Goal: Task Accomplishment & Management: Complete application form

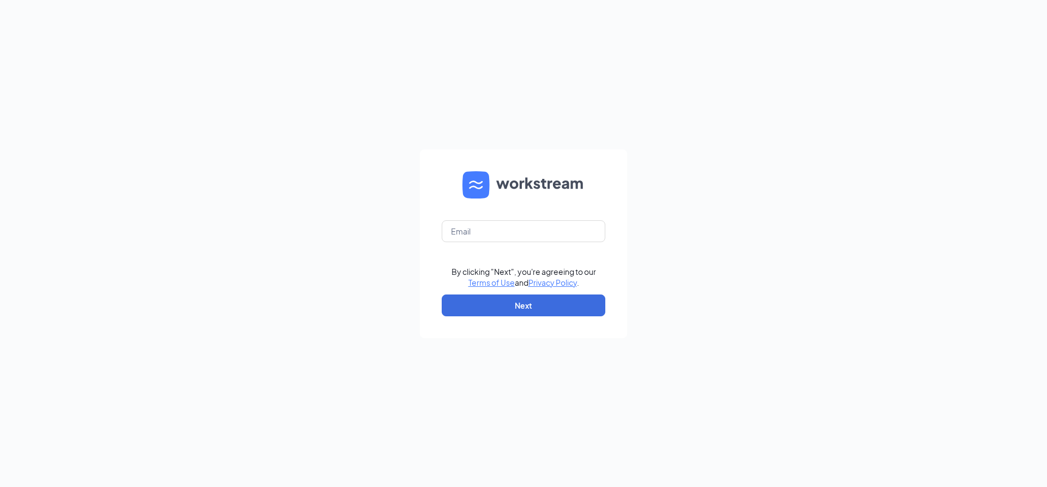
type input "[EMAIL_ADDRESS][DOMAIN_NAME]"
click at [497, 302] on button "Next" at bounding box center [524, 305] width 164 height 22
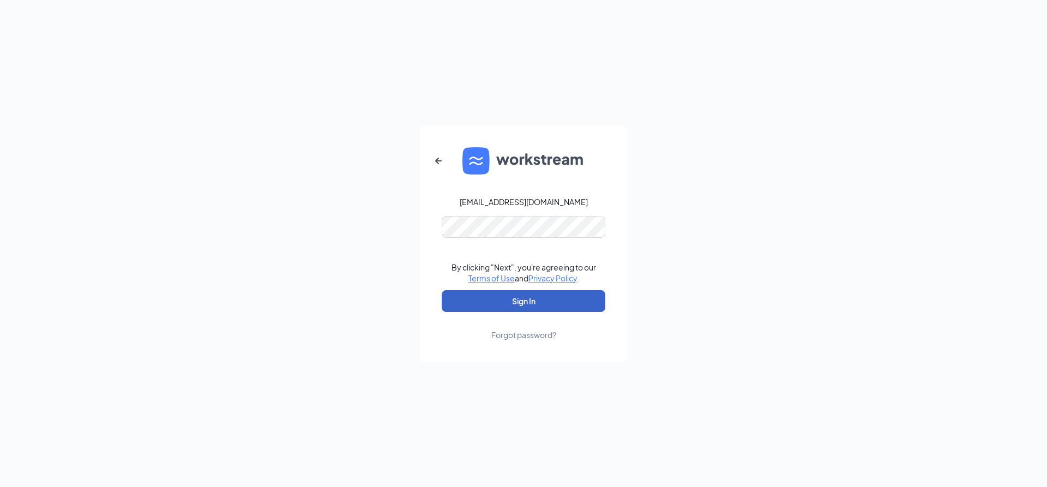
click at [503, 298] on button "Sign In" at bounding box center [524, 301] width 164 height 22
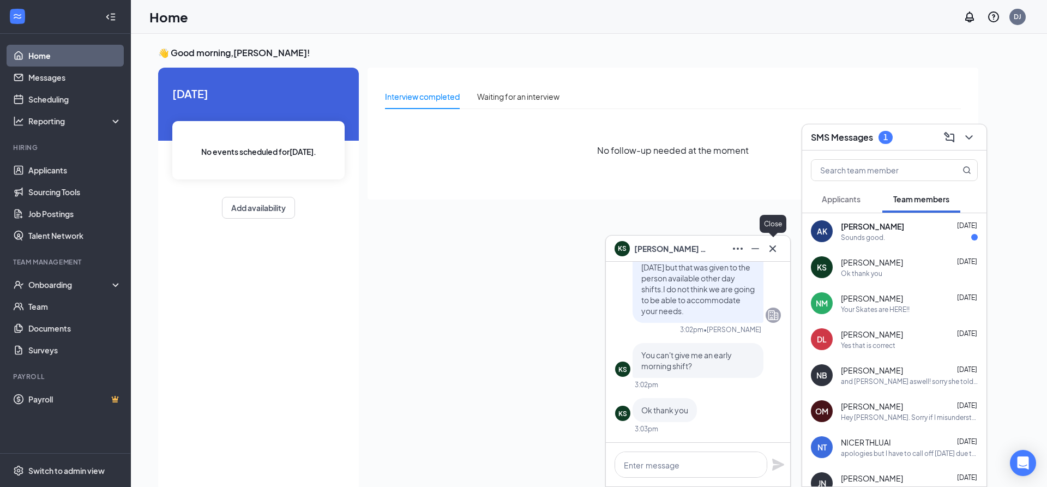
click at [771, 253] on icon "Cross" at bounding box center [772, 248] width 13 height 13
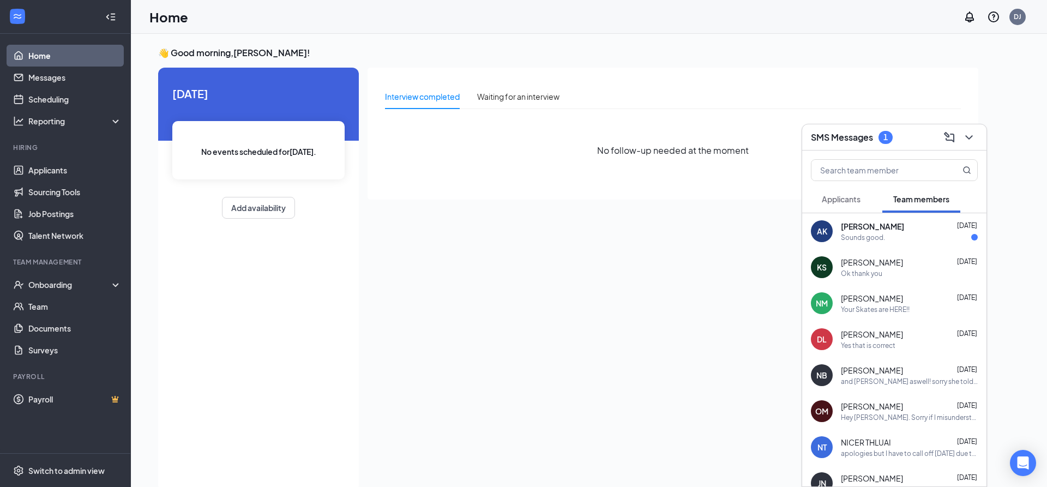
click at [857, 233] on div "Sounds good." at bounding box center [862, 237] width 44 height 9
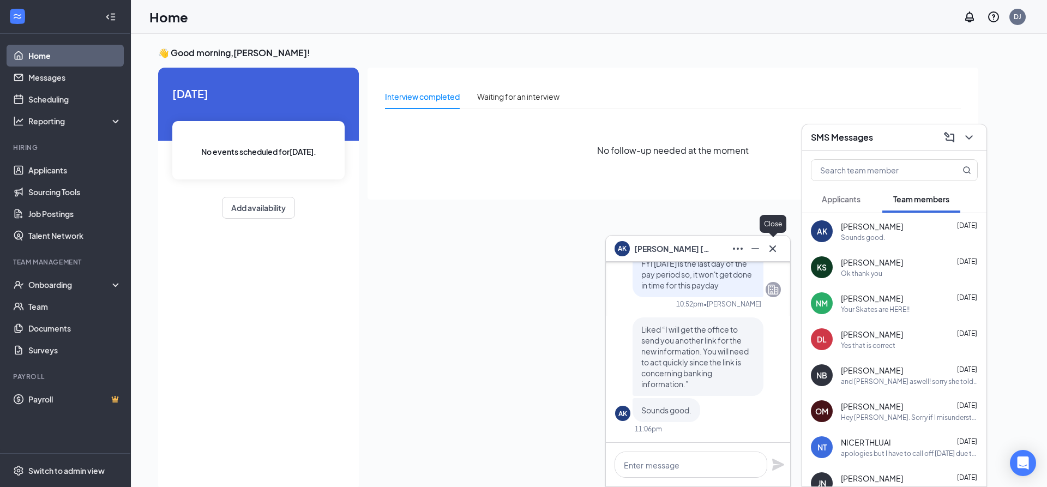
click at [775, 248] on icon "Cross" at bounding box center [772, 248] width 13 height 13
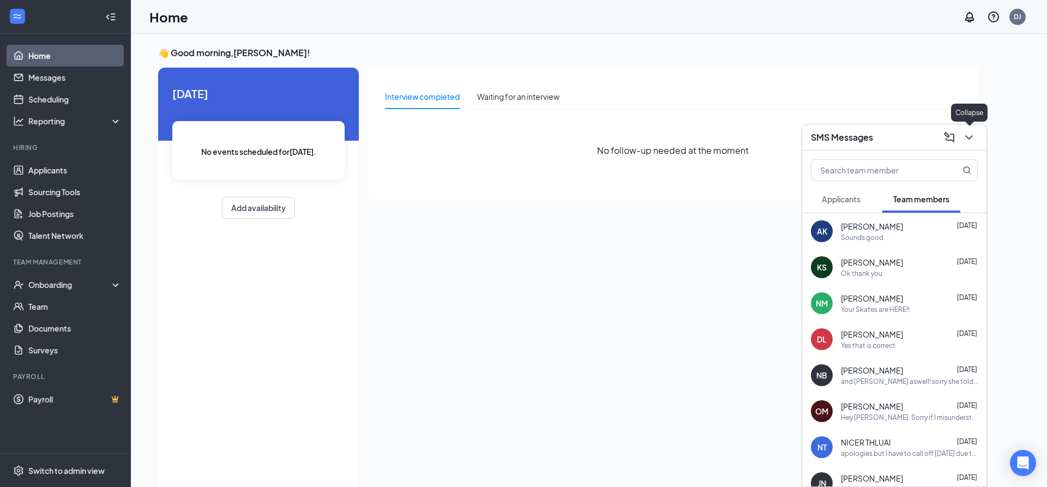
click at [969, 135] on icon "ChevronDown" at bounding box center [968, 137] width 13 height 13
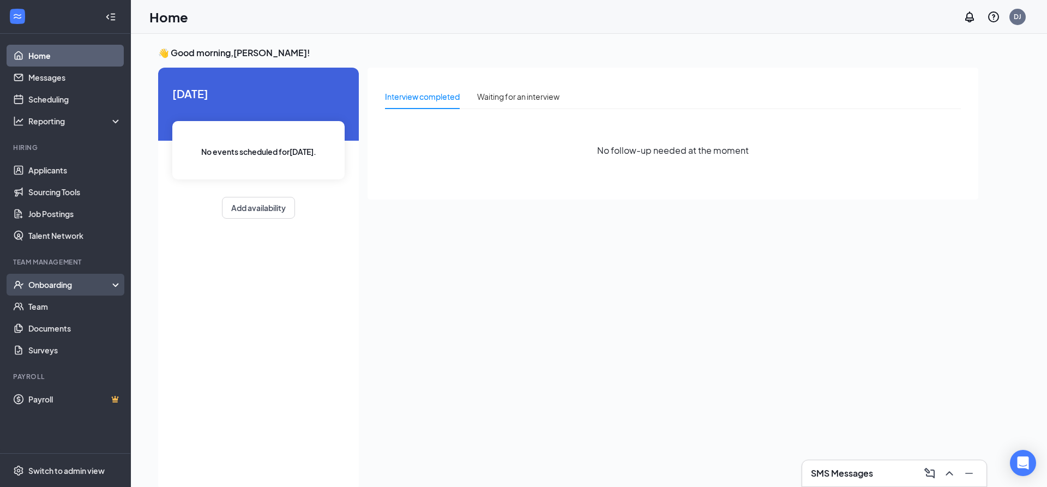
click at [54, 285] on div "Onboarding" at bounding box center [70, 284] width 84 height 11
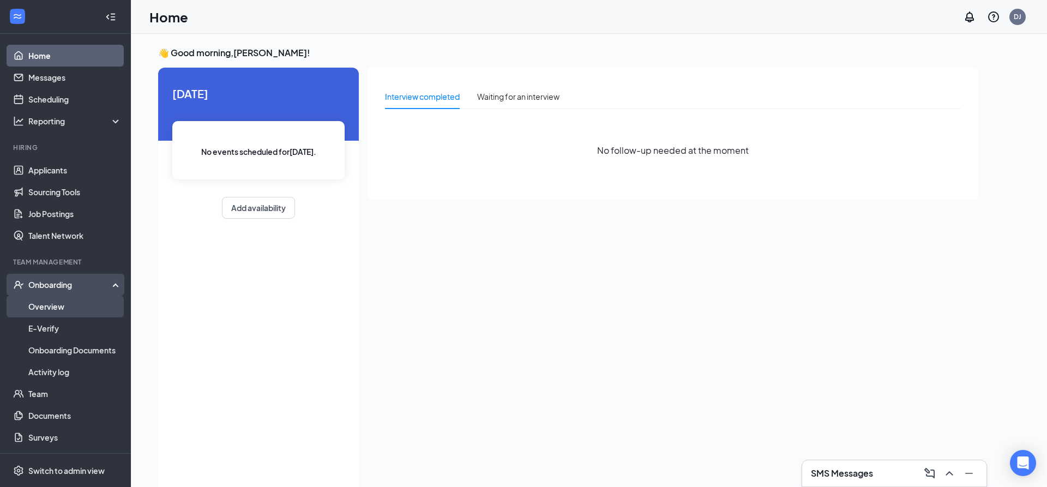
click at [46, 304] on link "Overview" at bounding box center [74, 306] width 93 height 22
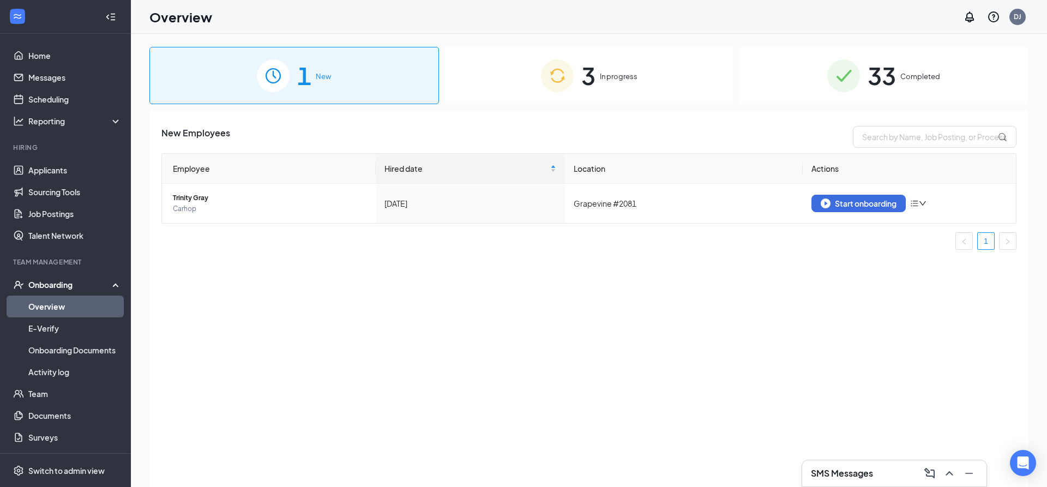
click at [602, 76] on span "In progress" at bounding box center [619, 76] width 38 height 11
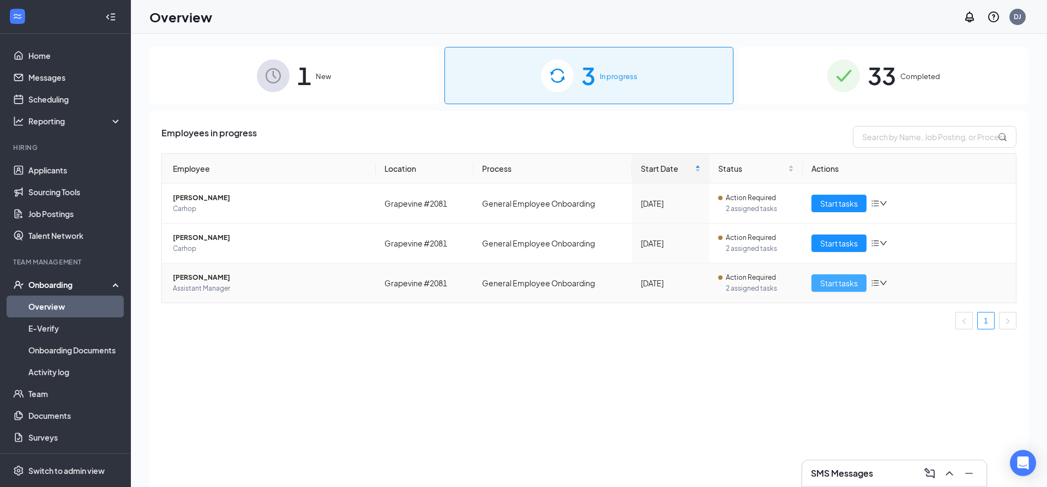
click at [828, 284] on span "Start tasks" at bounding box center [839, 283] width 38 height 12
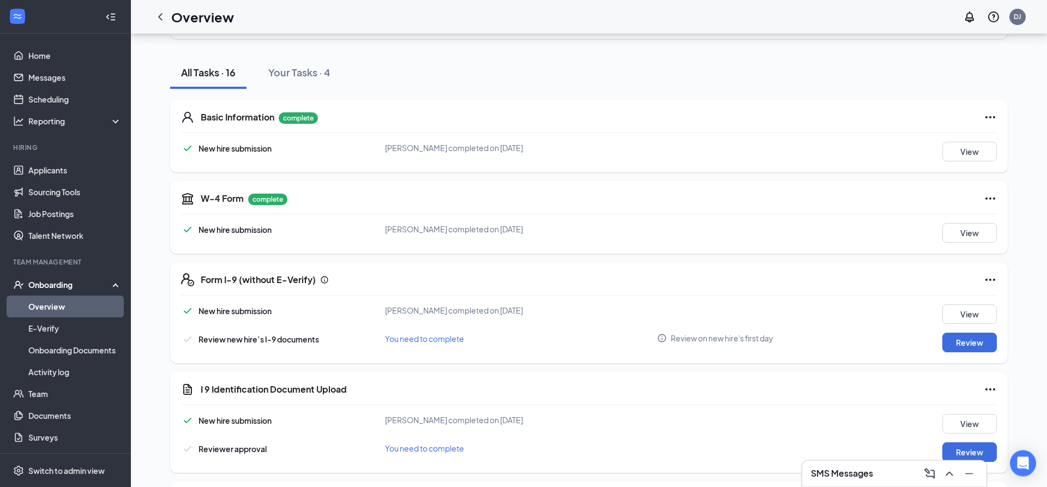
scroll to position [167, 0]
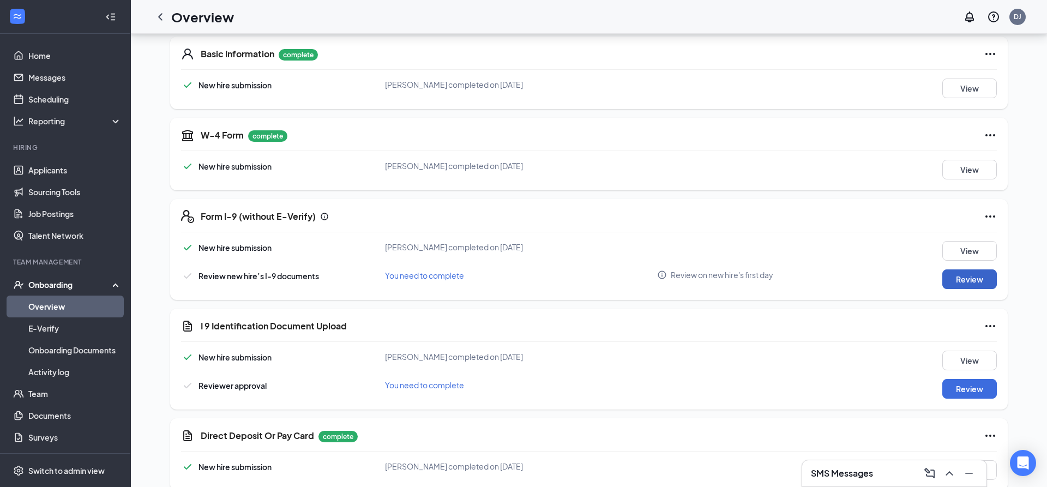
click at [967, 276] on button "Review" at bounding box center [969, 279] width 55 height 20
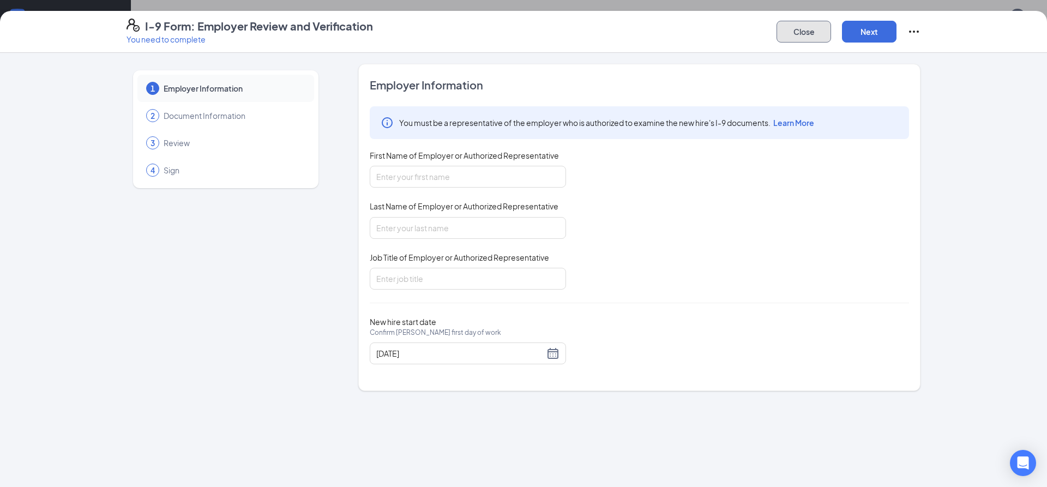
click at [785, 37] on button "Close" at bounding box center [803, 32] width 55 height 22
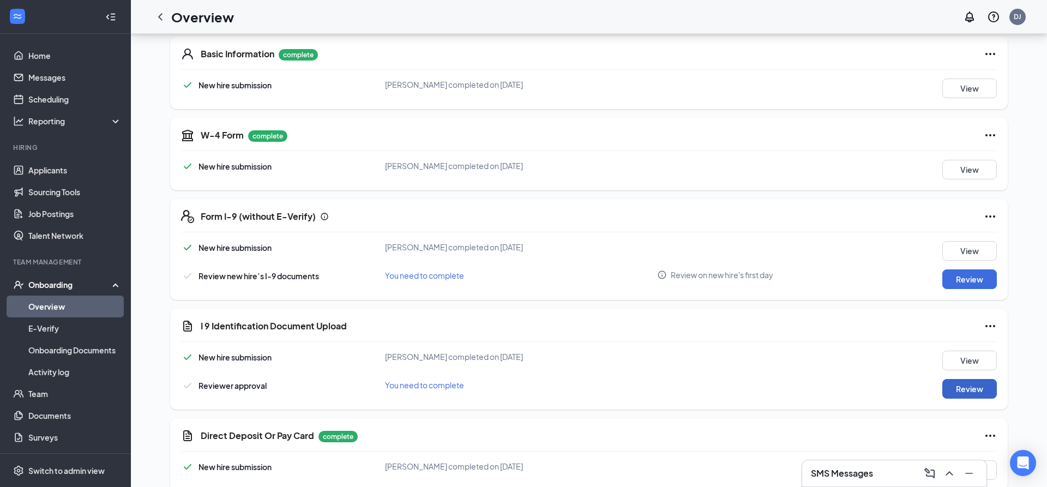
click at [980, 394] on button "Review" at bounding box center [969, 389] width 55 height 20
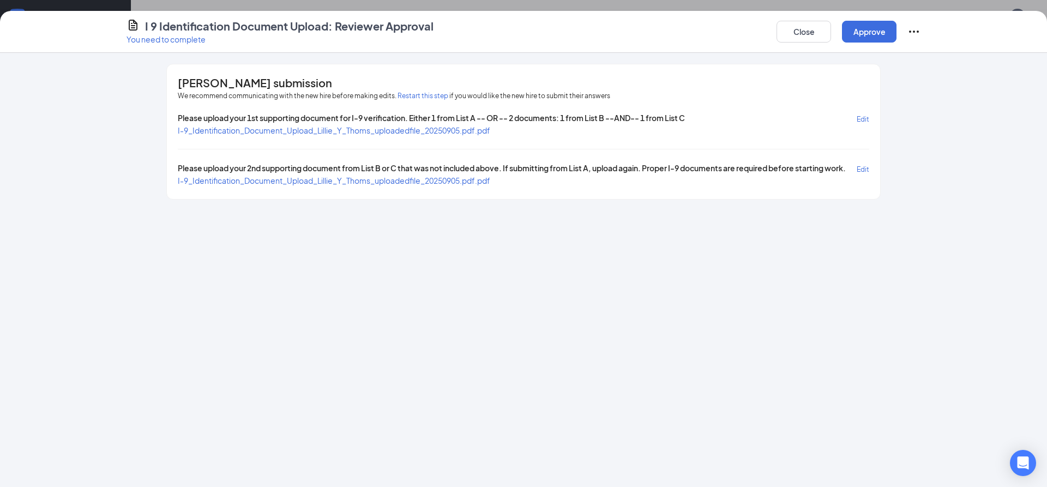
click at [425, 132] on span "I-9_Identification_Document_Upload_Lillie_Y_Thoms_uploadedfile_20250905.pdf.pdf" at bounding box center [334, 130] width 312 height 10
click at [444, 185] on span "I-9_Identification_Document_Upload_Lillie_Y_Thoms_uploadedfile_20250905.pdf.pdf" at bounding box center [334, 181] width 312 height 10
click at [865, 38] on button "Approve" at bounding box center [869, 32] width 55 height 22
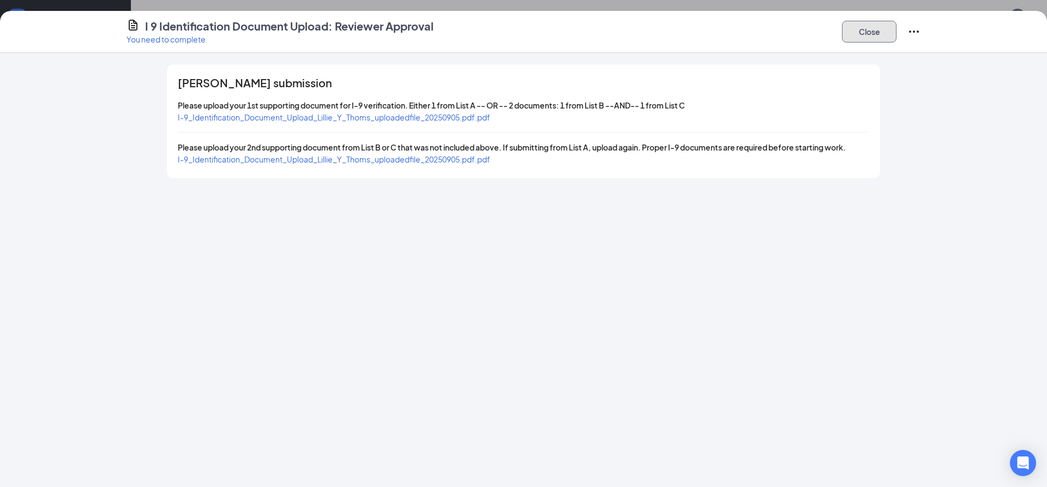
click at [861, 34] on button "Close" at bounding box center [869, 32] width 55 height 22
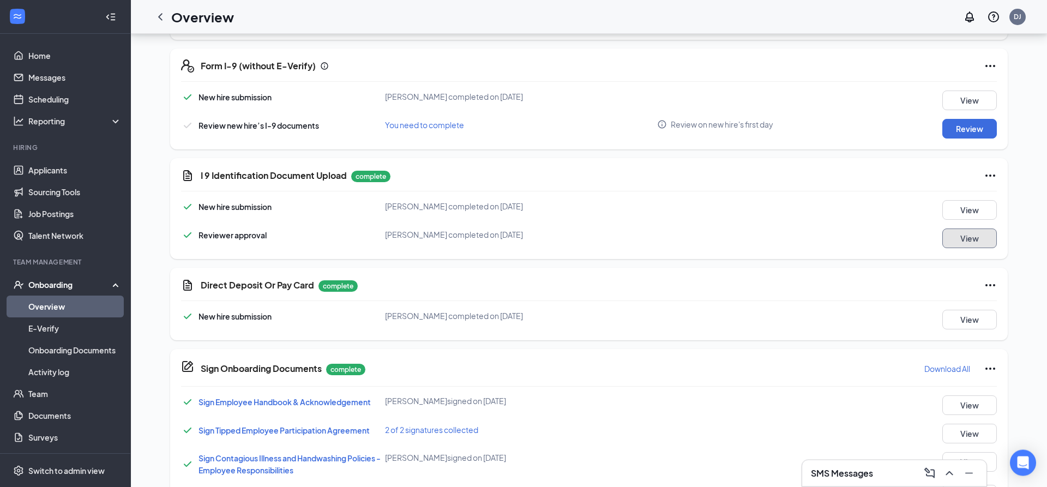
scroll to position [312, 0]
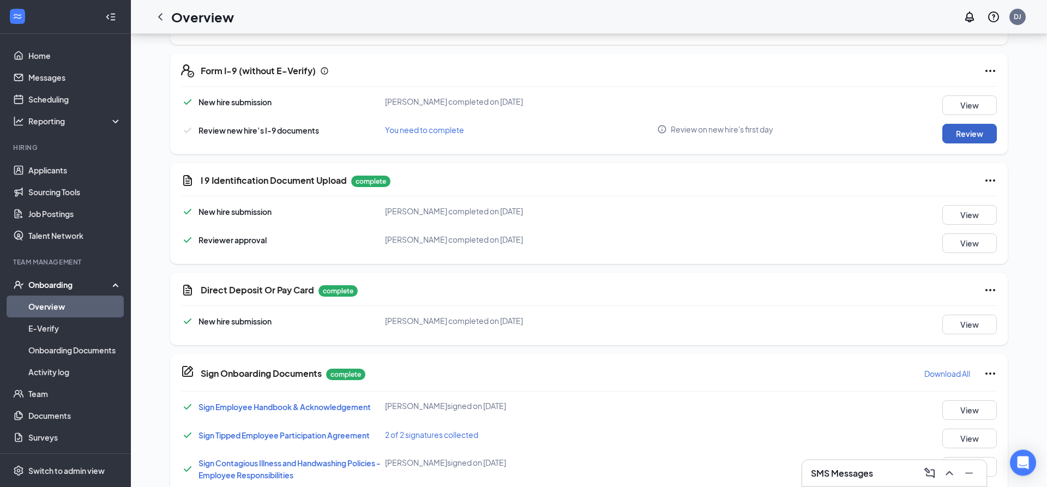
click at [956, 125] on button "Review" at bounding box center [969, 134] width 55 height 20
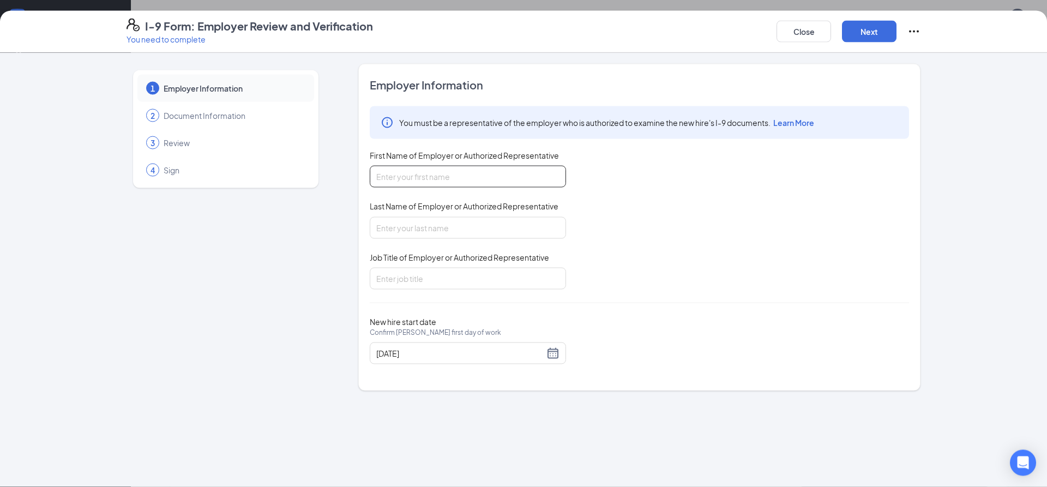
click at [524, 178] on input "First Name of Employer or Authorized Representative" at bounding box center [468, 177] width 196 height 22
type input "David"
type input "Johnson"
type input "Manager"
click at [863, 29] on button "Next" at bounding box center [869, 32] width 55 height 22
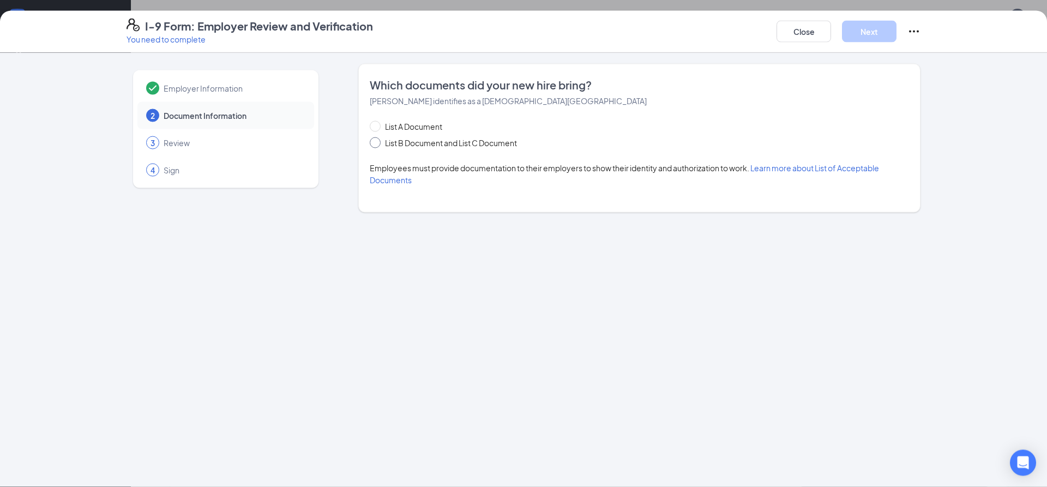
click at [375, 144] on input "List B Document and List C Document" at bounding box center [374, 141] width 8 height 8
radio input "true"
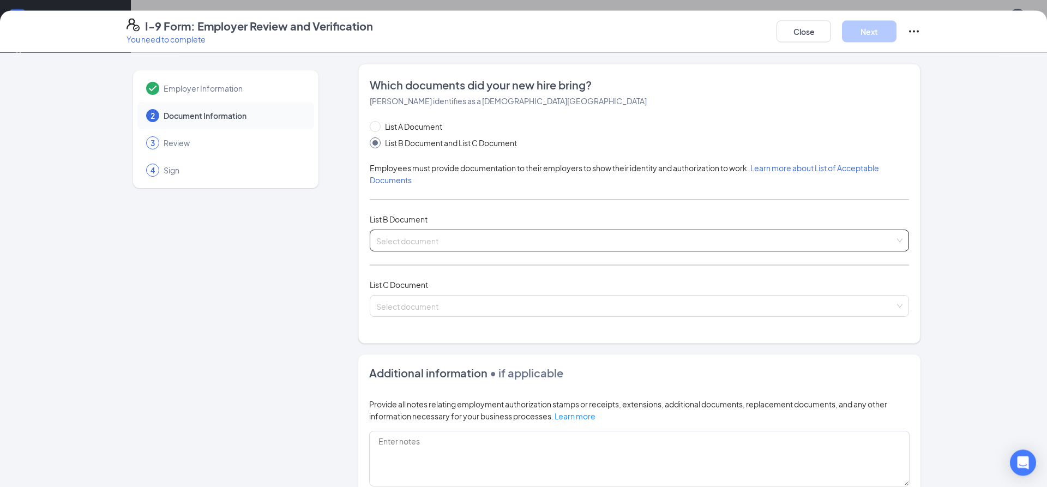
click at [407, 234] on input "search" at bounding box center [635, 238] width 518 height 16
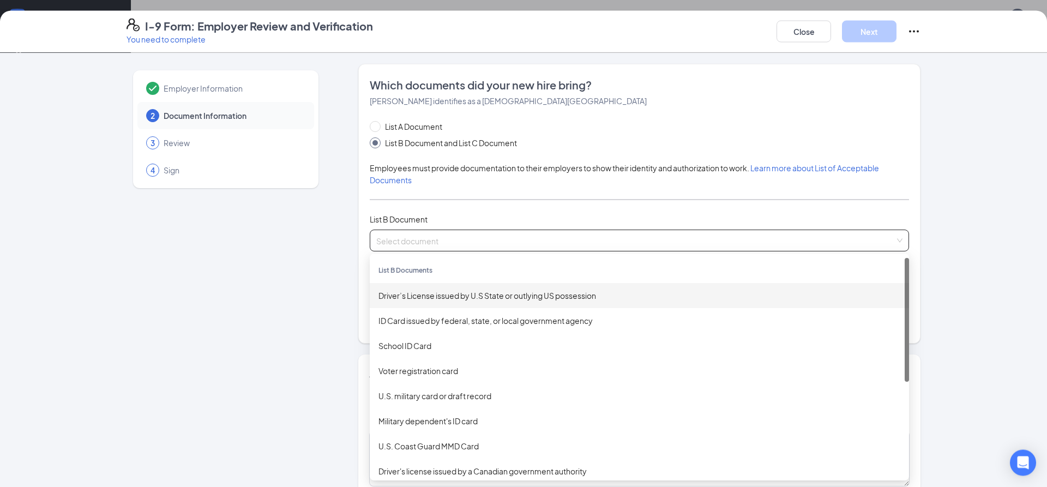
click at [428, 294] on div "Driver’s License issued by U.S State or outlying US possession" at bounding box center [639, 295] width 522 height 12
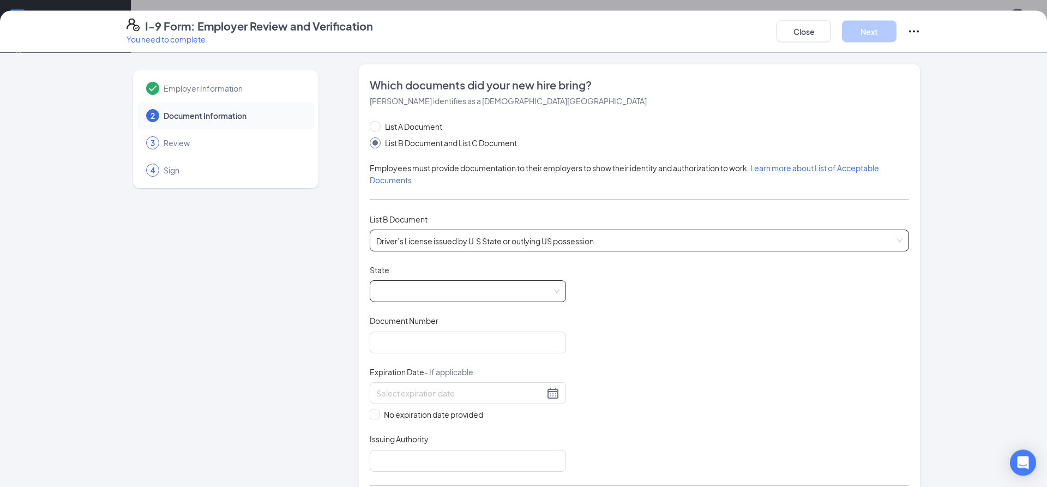
click at [428, 295] on span at bounding box center [467, 291] width 183 height 21
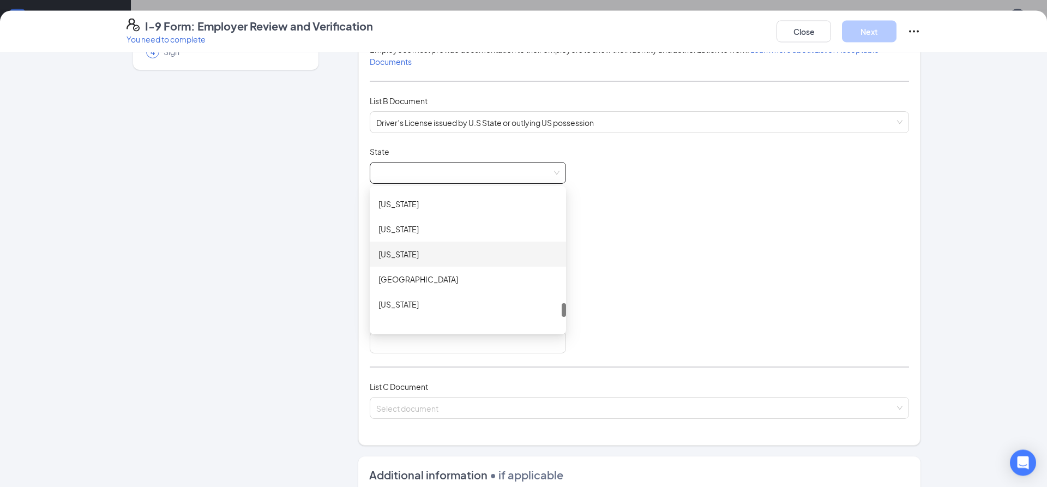
scroll to position [1118, 0]
click at [394, 263] on div "Texas" at bounding box center [467, 263] width 179 height 12
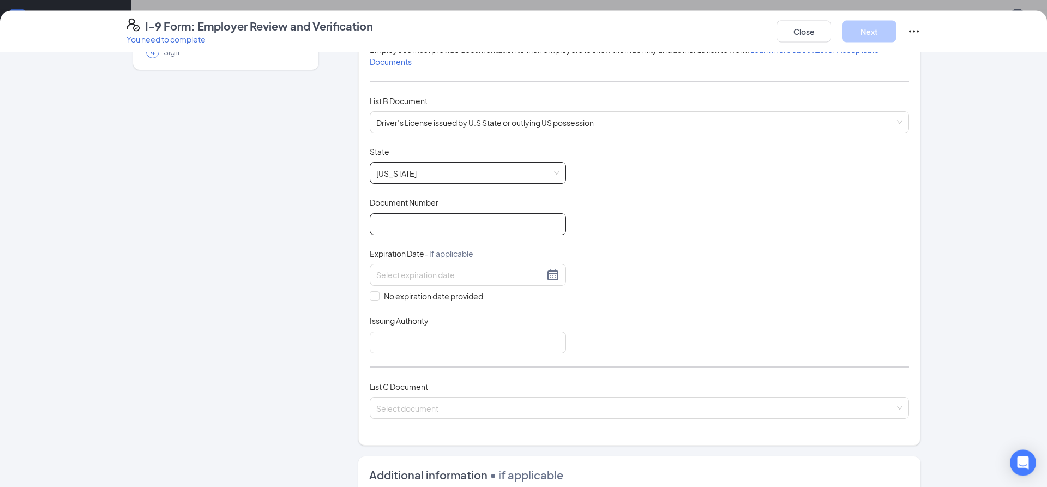
click at [414, 232] on input "Document Number" at bounding box center [468, 225] width 196 height 22
type input "26213445"
click at [465, 277] on input at bounding box center [460, 275] width 168 height 12
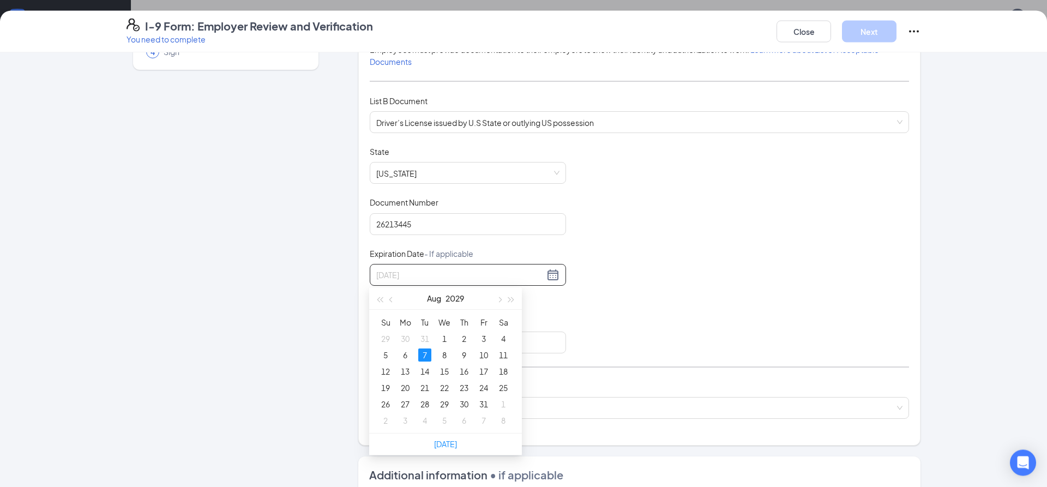
click at [422, 354] on div "7" at bounding box center [424, 355] width 13 height 13
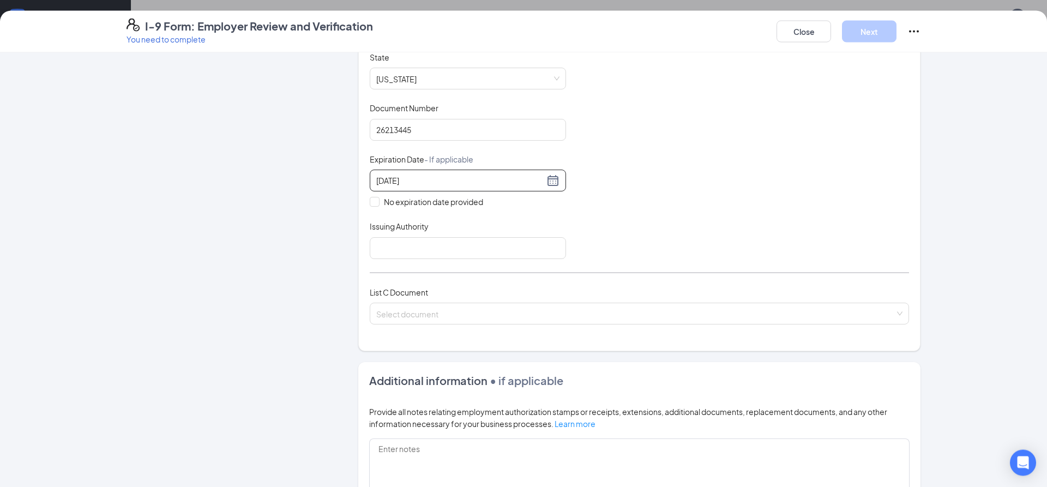
scroll to position [235, 0]
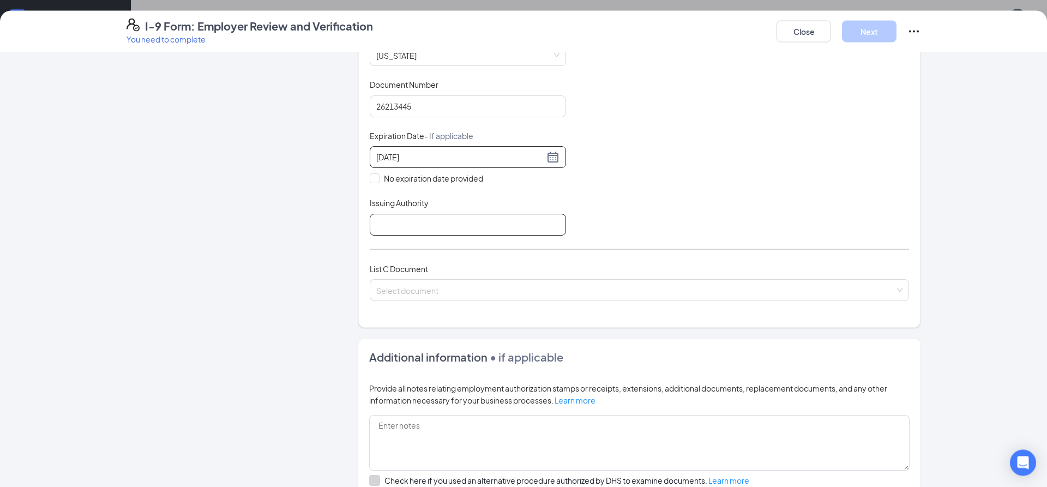
type input "08/07/2029"
click at [428, 228] on input "Issuing Authority" at bounding box center [468, 225] width 196 height 22
type input "Texas DPS"
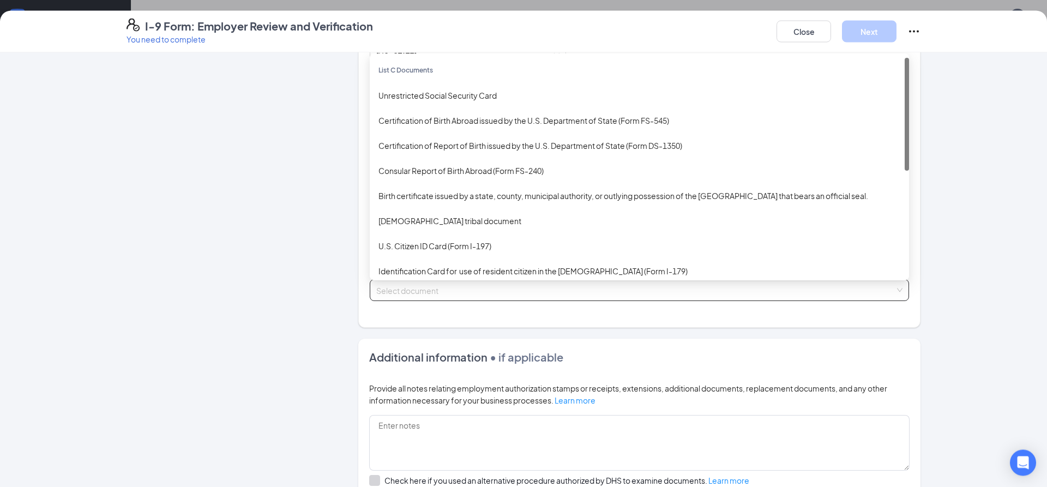
click at [445, 293] on input "search" at bounding box center [635, 288] width 518 height 16
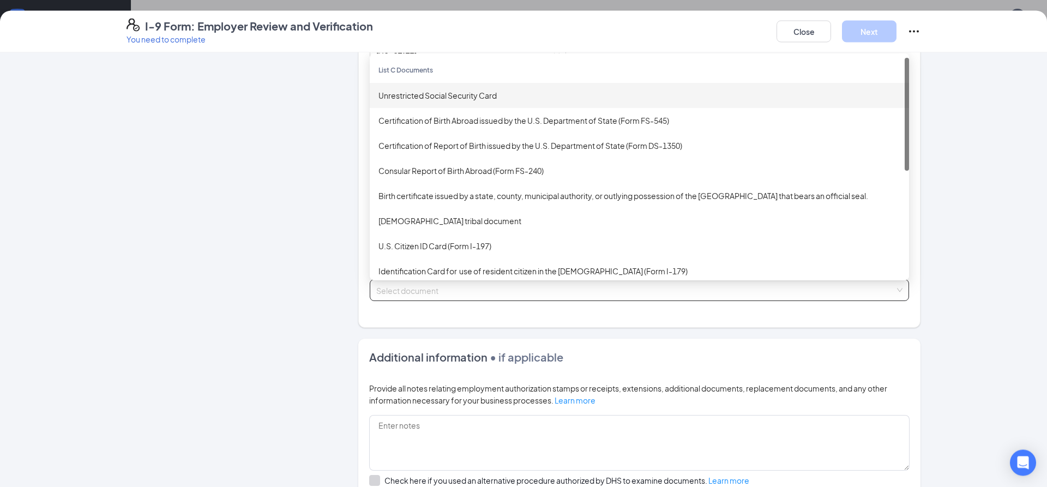
click at [413, 99] on div "Unrestricted Social Security Card" at bounding box center [639, 96] width 522 height 12
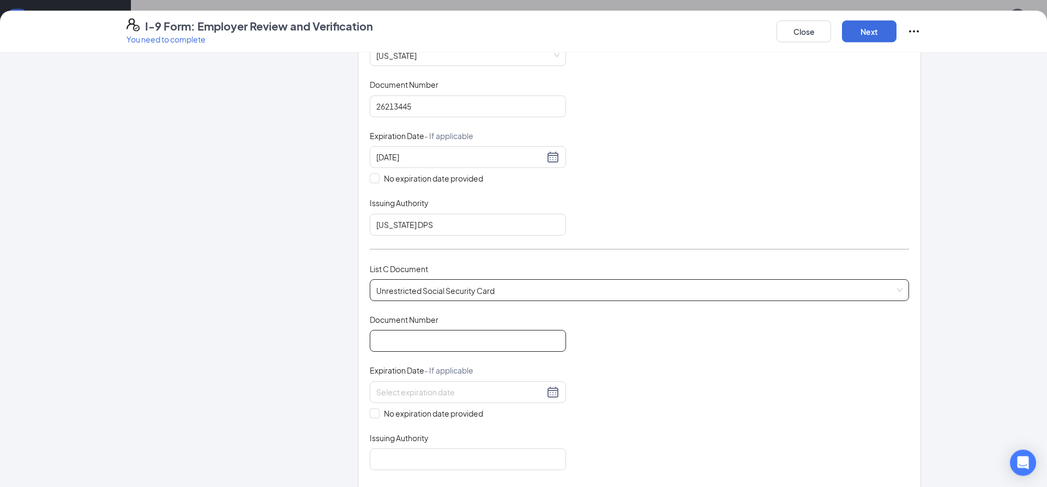
click at [457, 340] on input "Document Number" at bounding box center [468, 341] width 196 height 22
type input "631128593"
click at [430, 421] on div "Document Title Unrestricted Social Security Card Document Number 631128593 Expi…" at bounding box center [639, 393] width 539 height 156
click at [398, 411] on span "No expiration date provided" at bounding box center [433, 414] width 108 height 12
click at [377, 411] on input "No expiration date provided" at bounding box center [374, 413] width 8 height 8
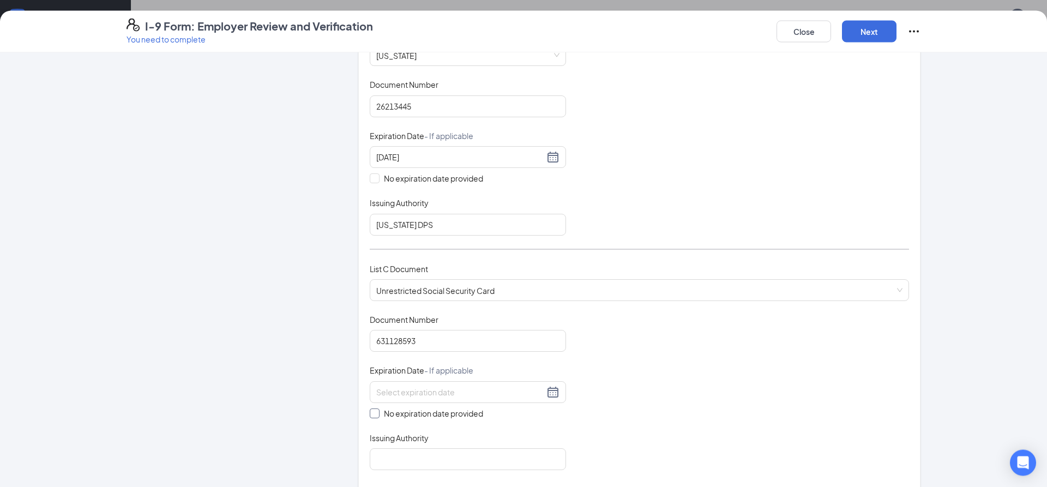
checkbox input "true"
click at [385, 450] on div "Issuing Authority" at bounding box center [468, 442] width 196 height 16
click at [398, 463] on input "Issuing Authority" at bounding box center [468, 462] width 196 height 22
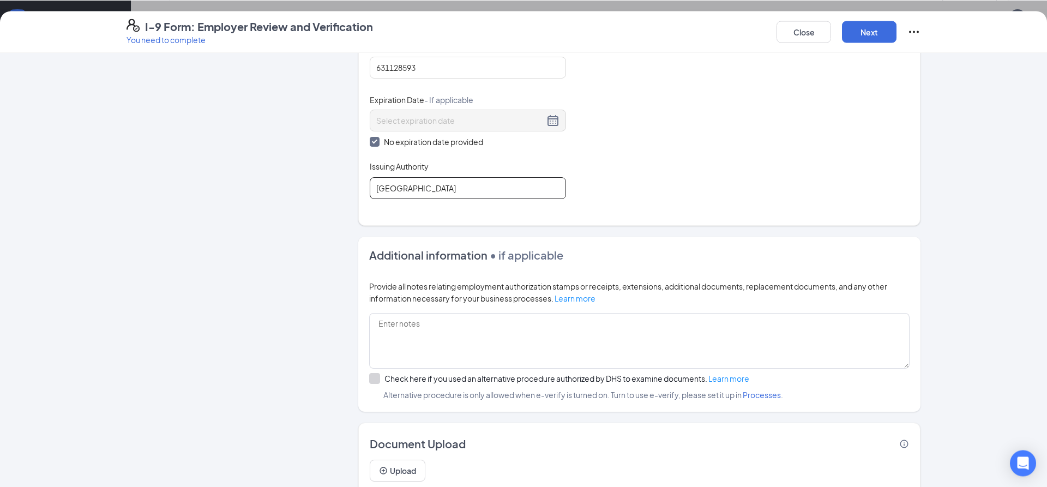
scroll to position [430, 0]
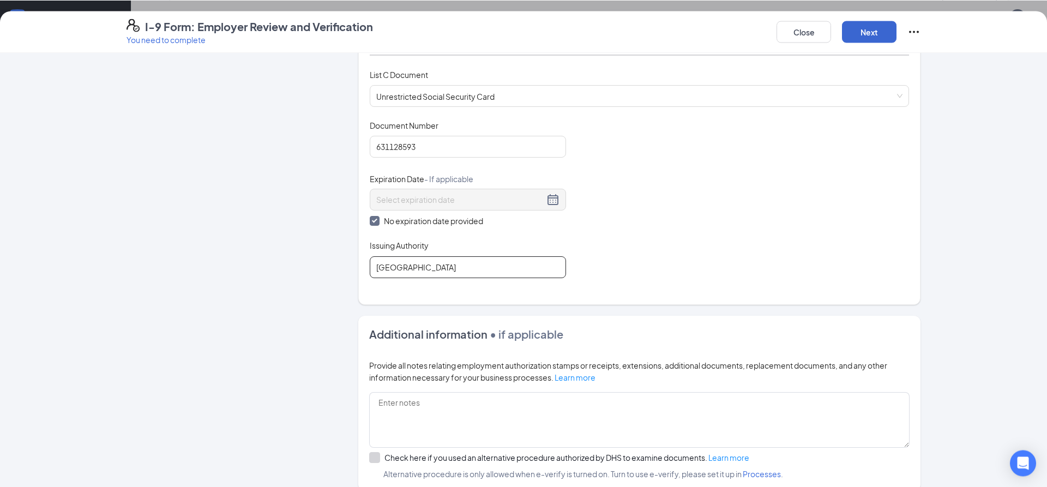
type input "USA"
click at [863, 33] on button "Next" at bounding box center [869, 32] width 55 height 22
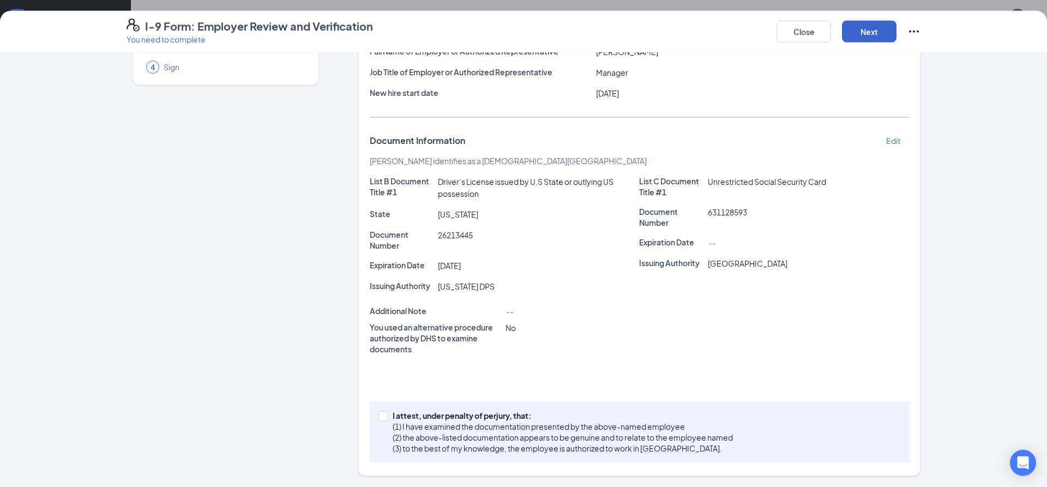
scroll to position [553, 0]
click at [386, 418] on span at bounding box center [383, 416] width 10 height 10
click at [386, 418] on input "I attest, under penalty of perjury, that: (1) I have examined the documentation…" at bounding box center [382, 415] width 8 height 8
checkbox input "true"
click at [882, 33] on button "Next" at bounding box center [869, 32] width 55 height 22
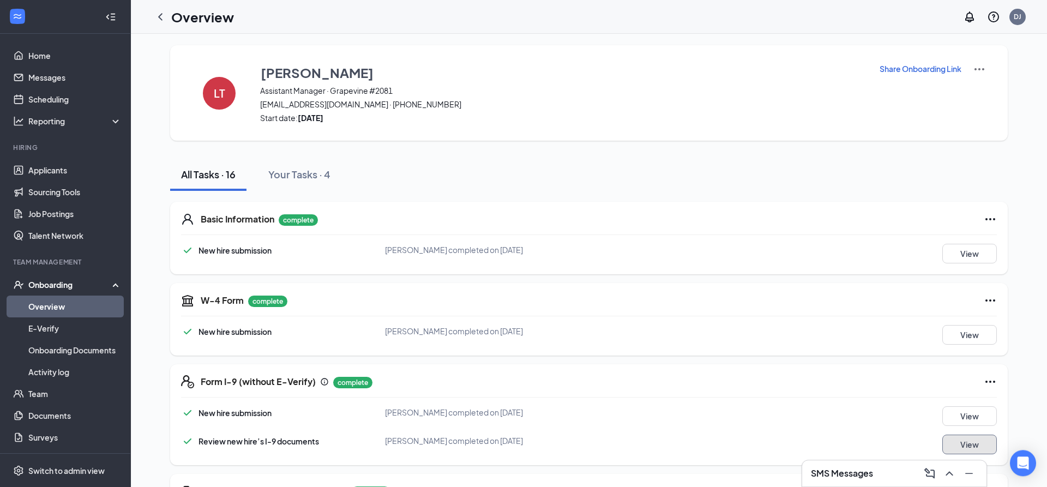
scroll to position [0, 0]
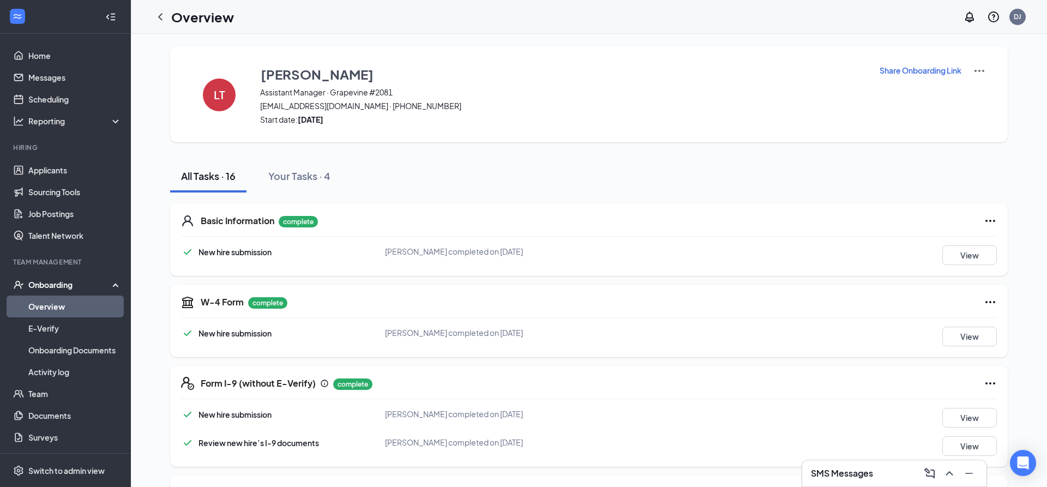
click at [55, 306] on link "Overview" at bounding box center [74, 306] width 93 height 22
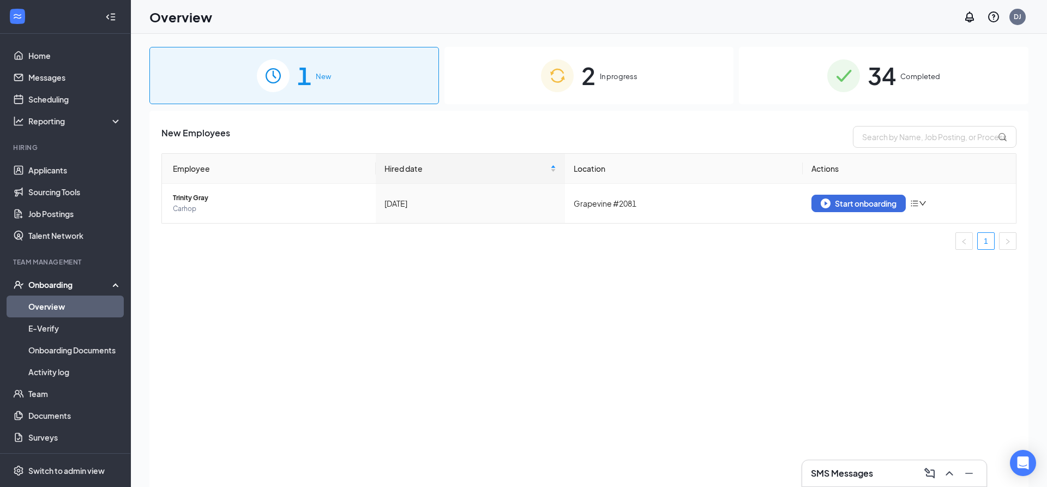
click at [607, 78] on span "In progress" at bounding box center [619, 76] width 38 height 11
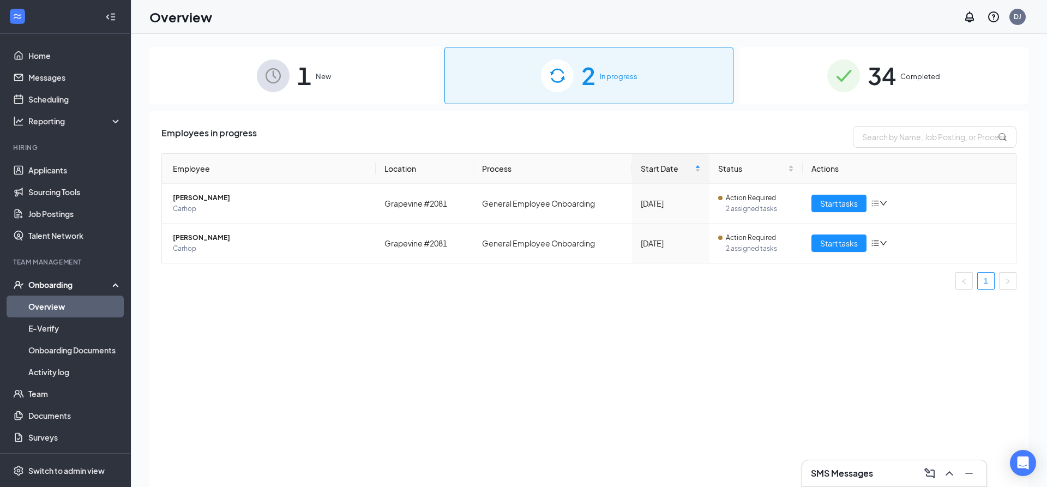
click at [301, 82] on span "1" at bounding box center [304, 76] width 14 height 38
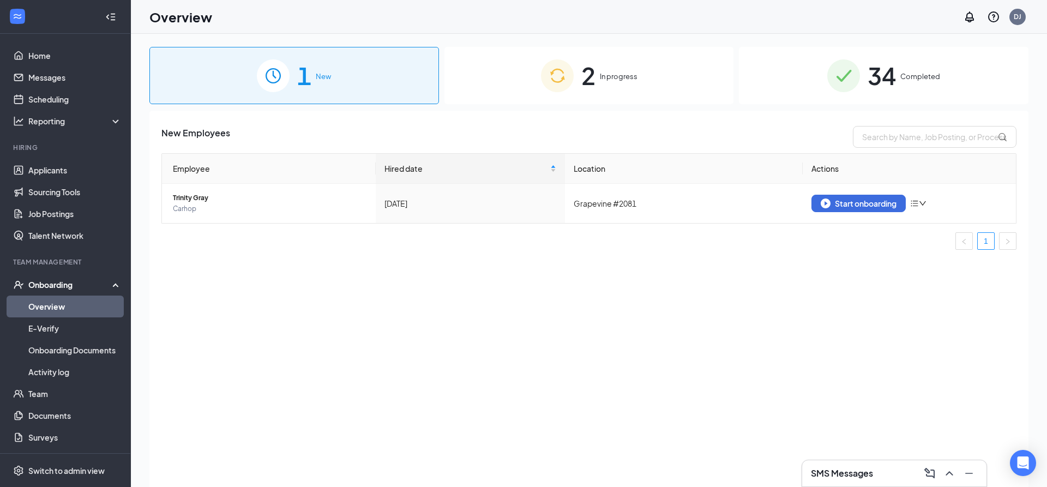
click at [566, 74] on img at bounding box center [557, 75] width 33 height 33
